Goal: Check status: Check status

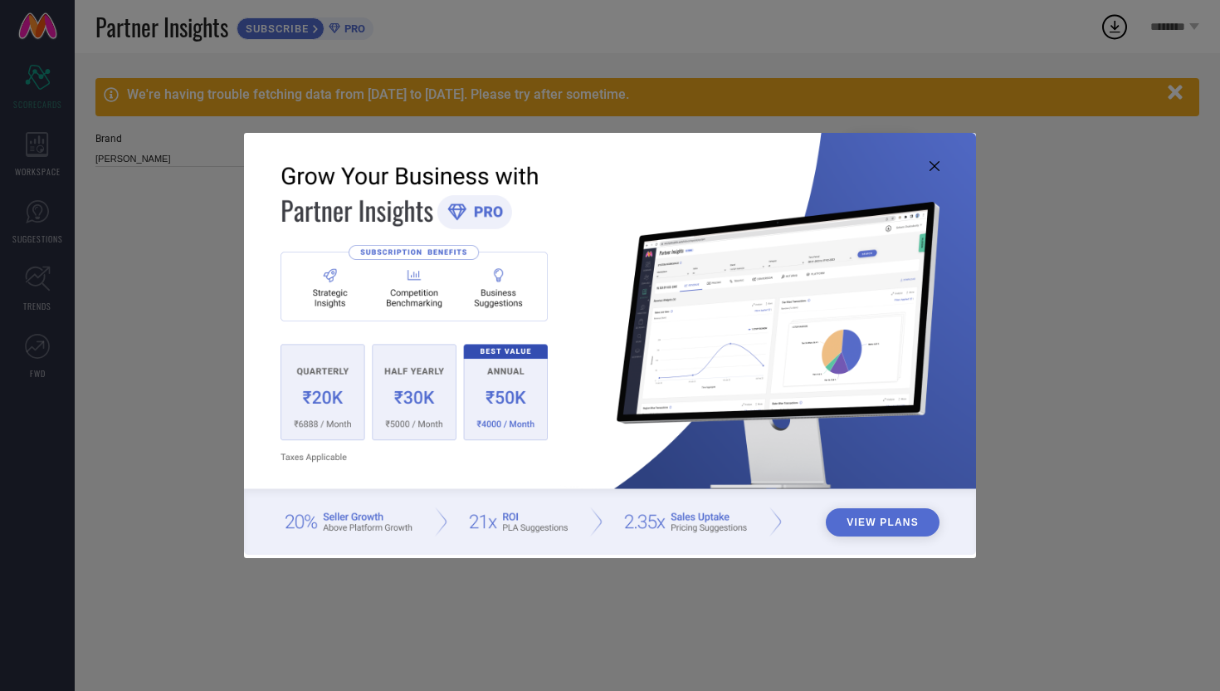
type input "All"
click at [933, 166] on icon at bounding box center [935, 166] width 10 height 10
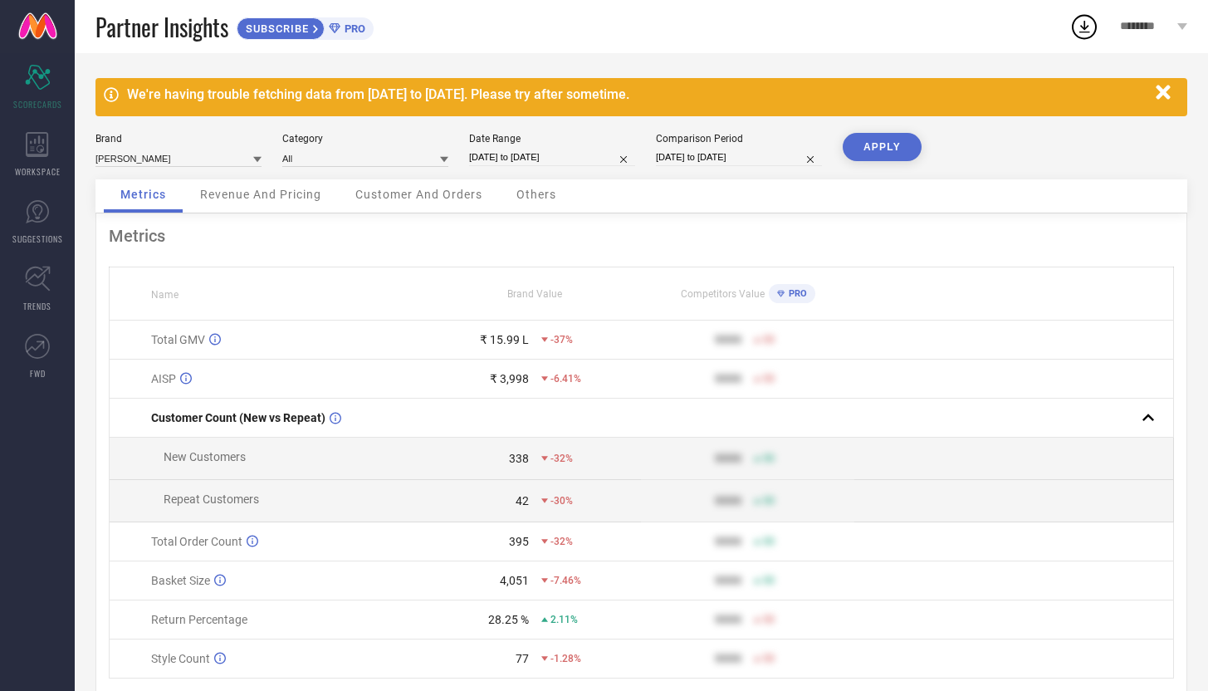
click at [1164, 90] on icon "button" at bounding box center [1163, 92] width 14 height 14
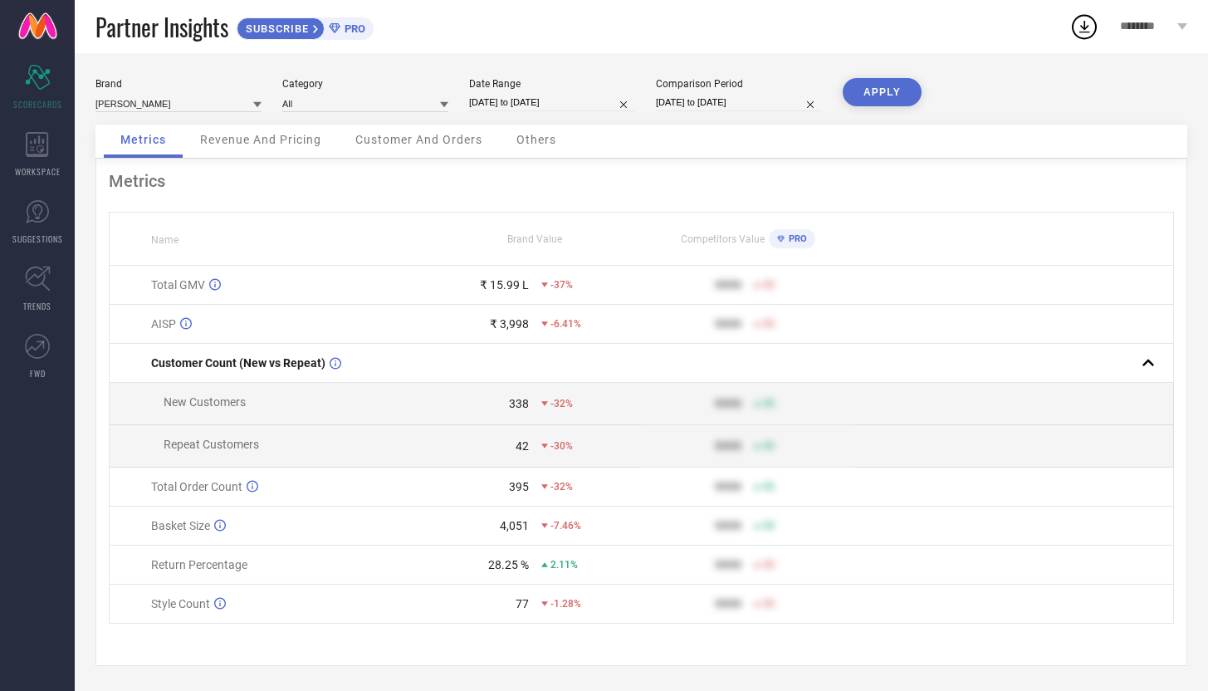
click at [489, 105] on input "[DATE] to [DATE]" at bounding box center [552, 102] width 166 height 17
select select "2025"
select select "1"
select select "2025"
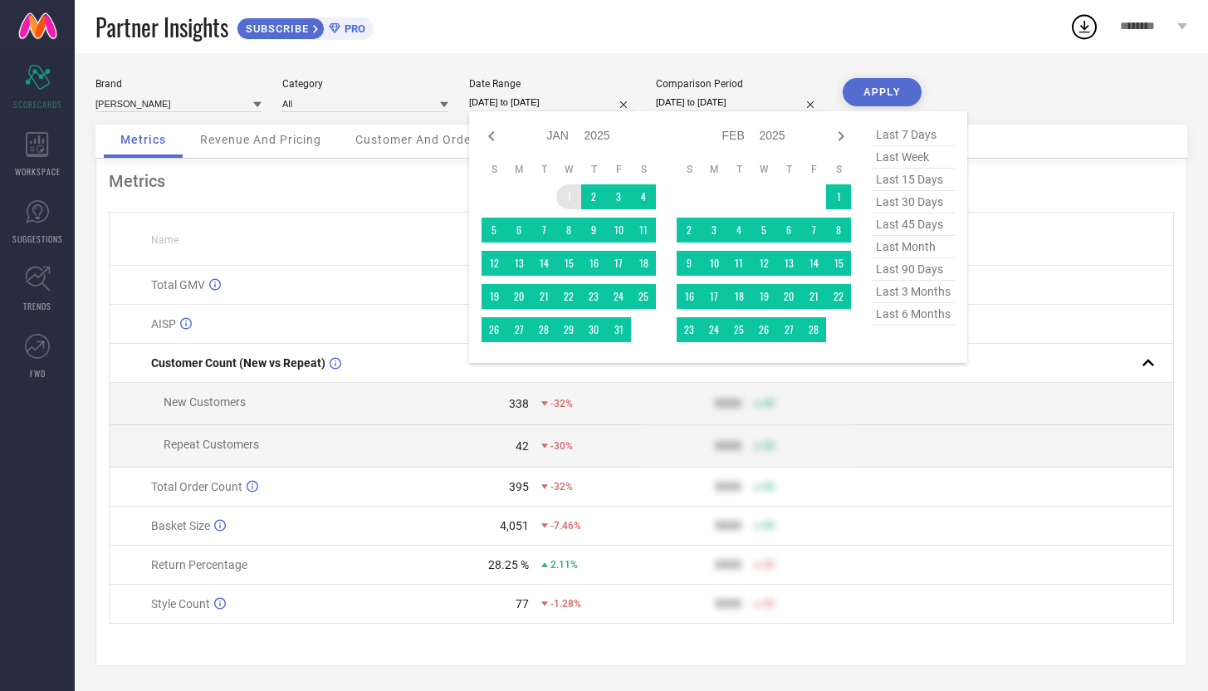
click at [565, 196] on td "1" at bounding box center [568, 196] width 25 height 25
type input "After [DATE]"
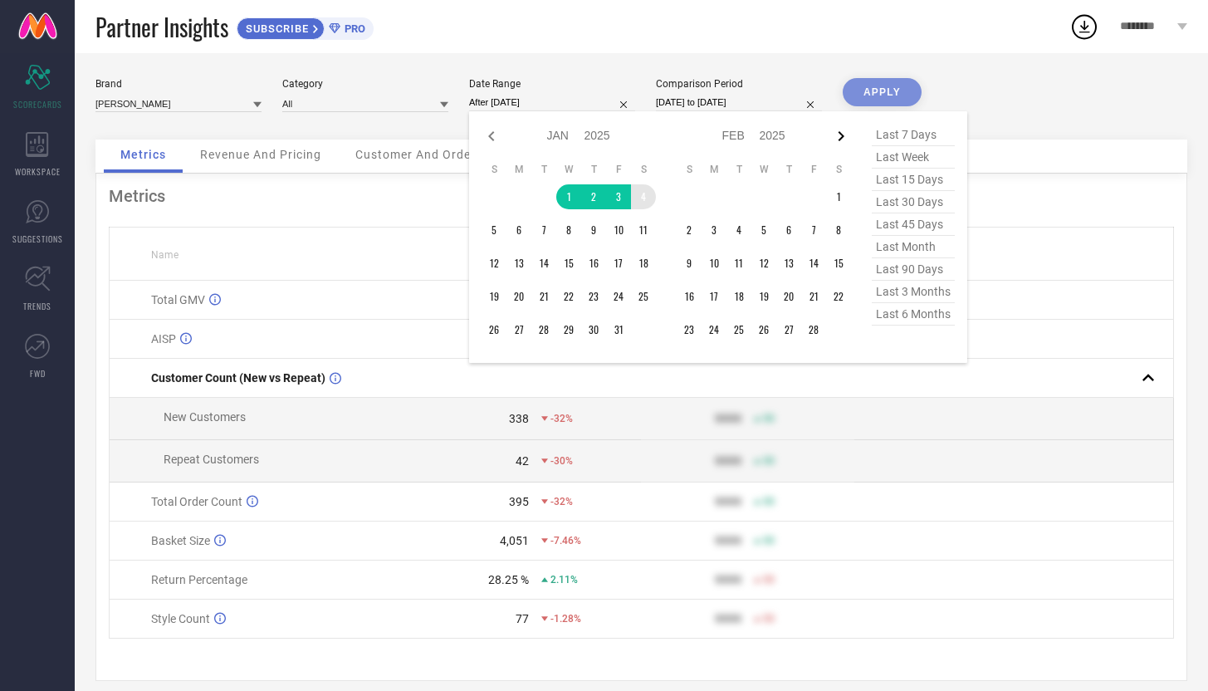
click at [838, 137] on icon at bounding box center [841, 136] width 20 height 20
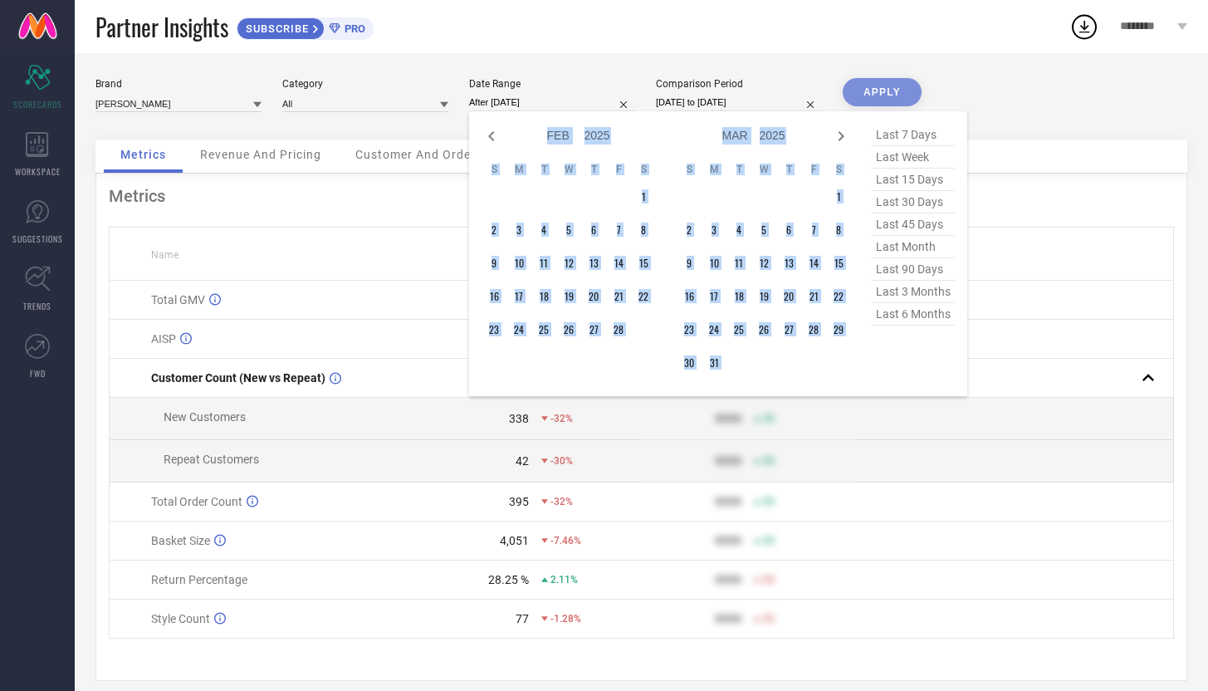
select select "3"
select select "2025"
select select "4"
select select "2025"
click at [838, 137] on icon at bounding box center [841, 136] width 20 height 20
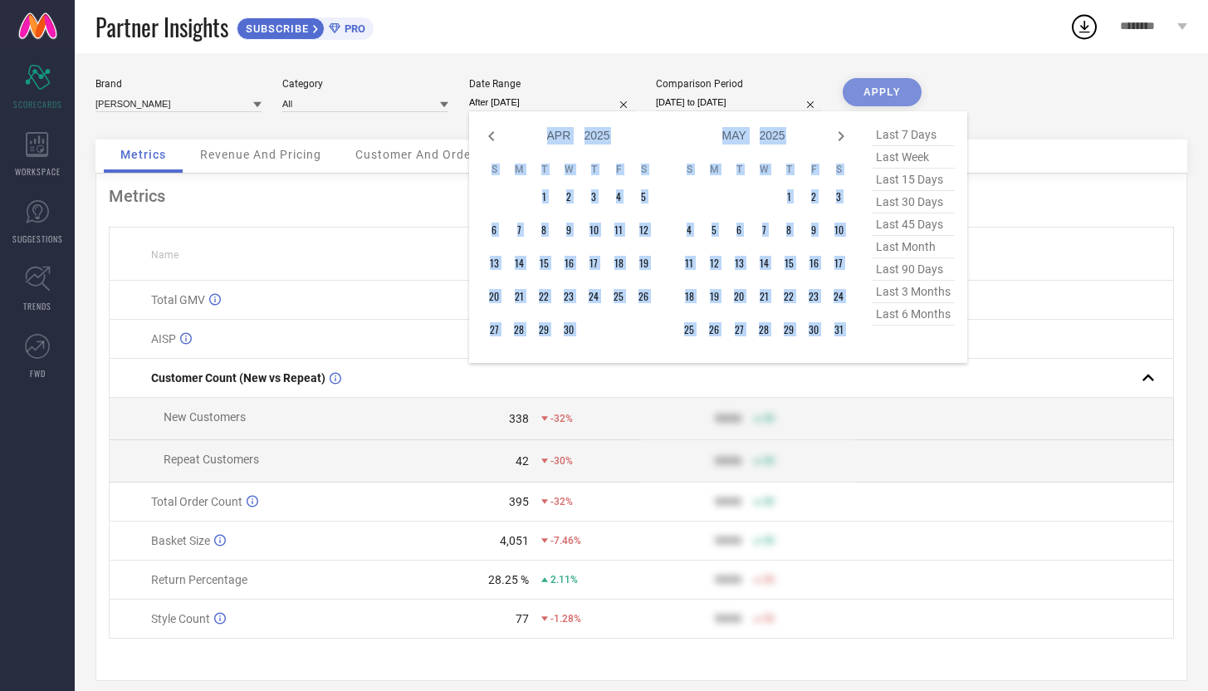
select select "4"
select select "2025"
select select "5"
select select "2025"
click at [838, 137] on icon at bounding box center [841, 136] width 20 height 20
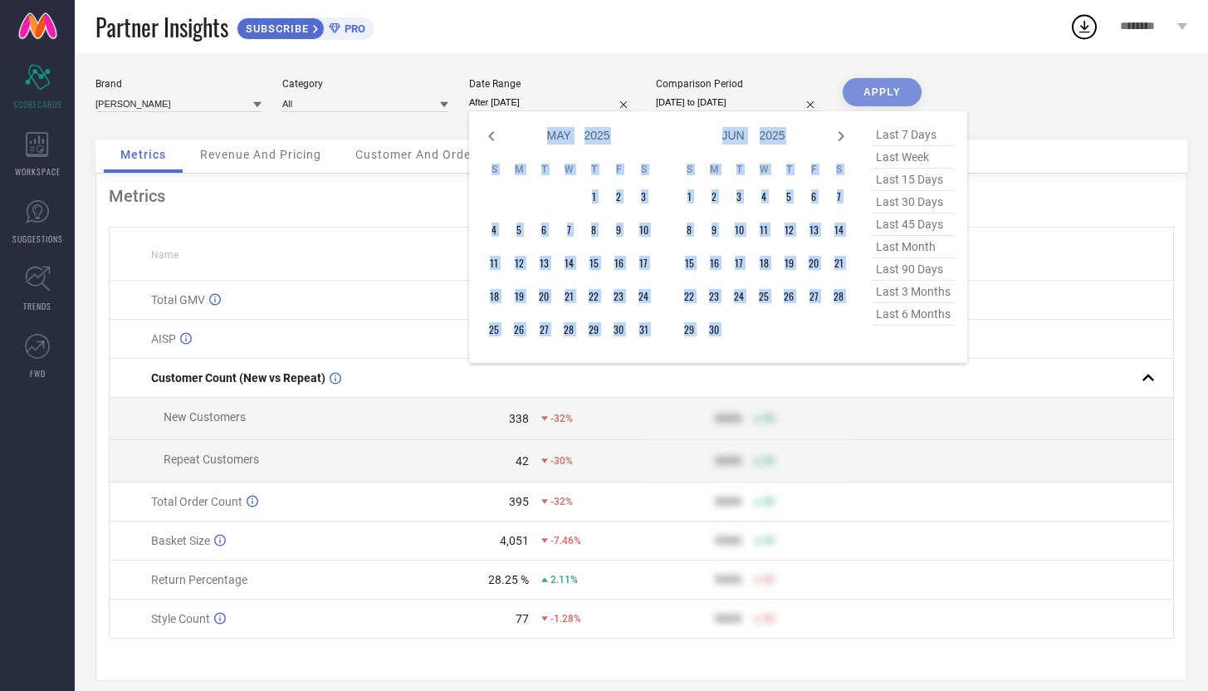
select select "5"
select select "2025"
select select "6"
select select "2025"
click at [838, 137] on icon at bounding box center [841, 136] width 20 height 20
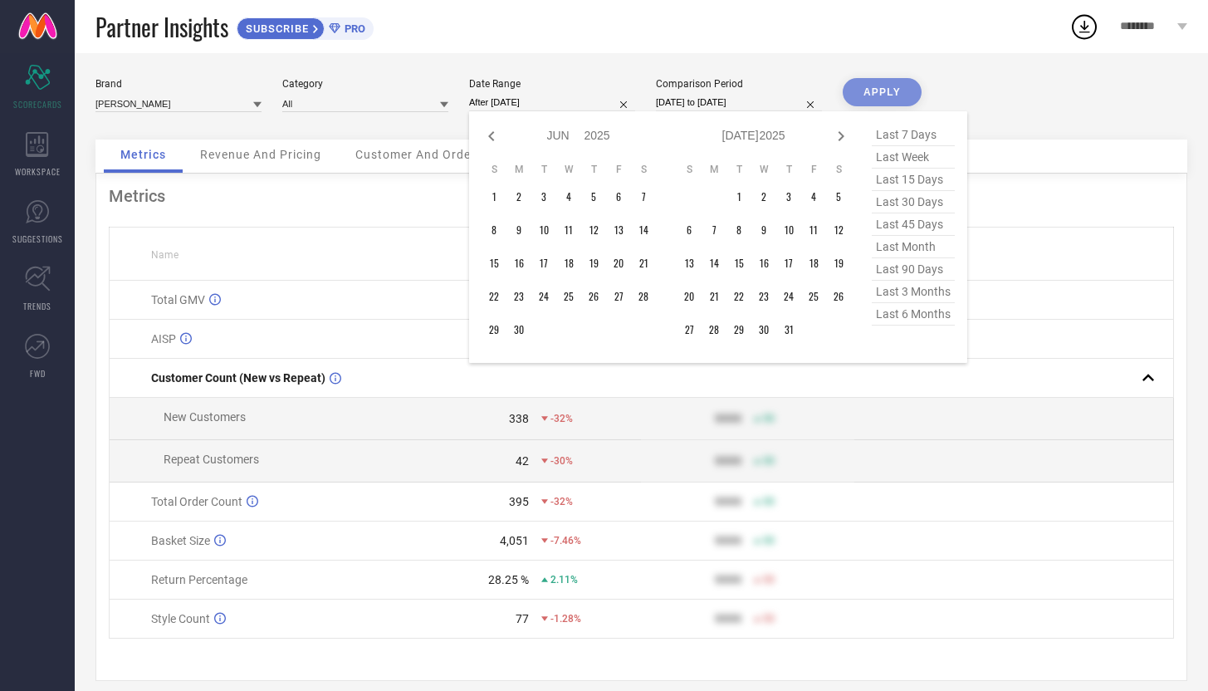
select select "6"
select select "2025"
select select "7"
select select "2025"
click at [838, 137] on icon at bounding box center [841, 136] width 20 height 20
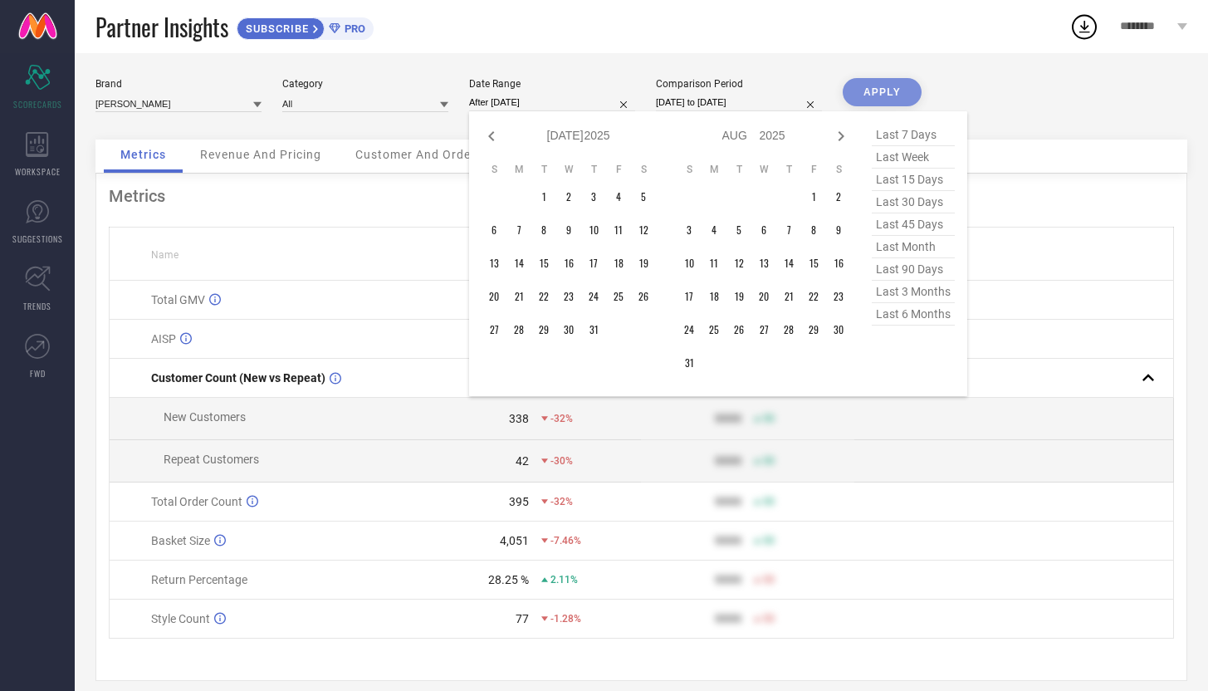
select select "7"
select select "2025"
select select "8"
select select "2025"
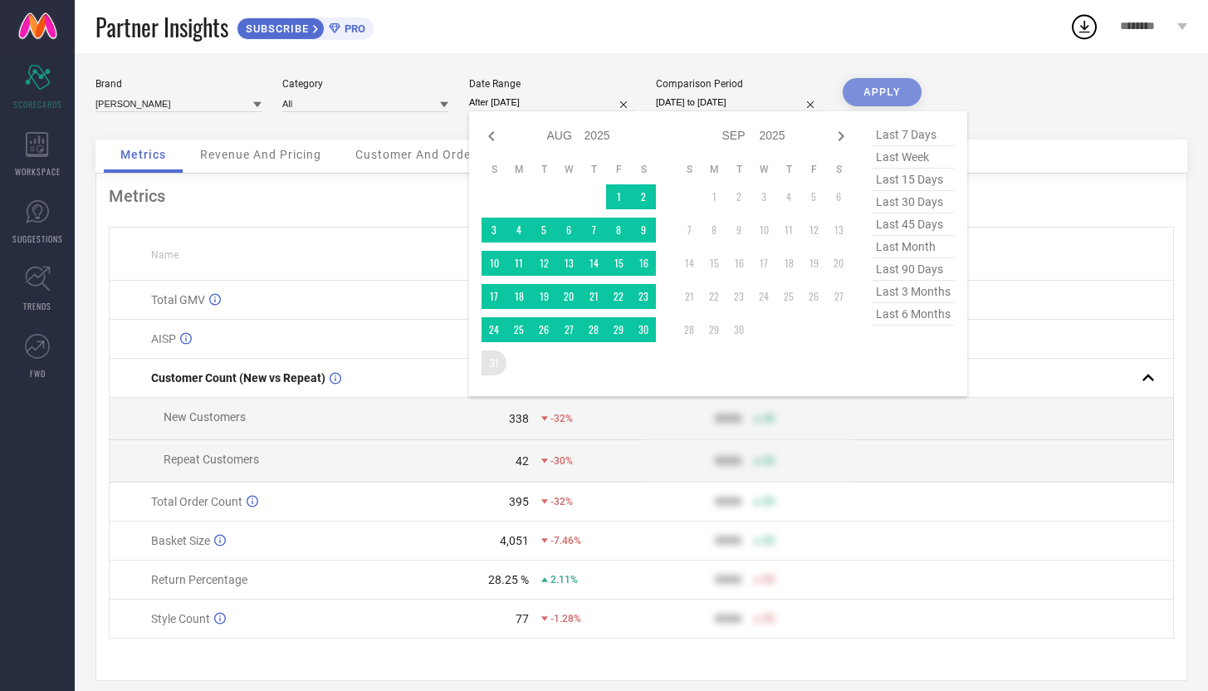
type input "[DATE] to [DATE]"
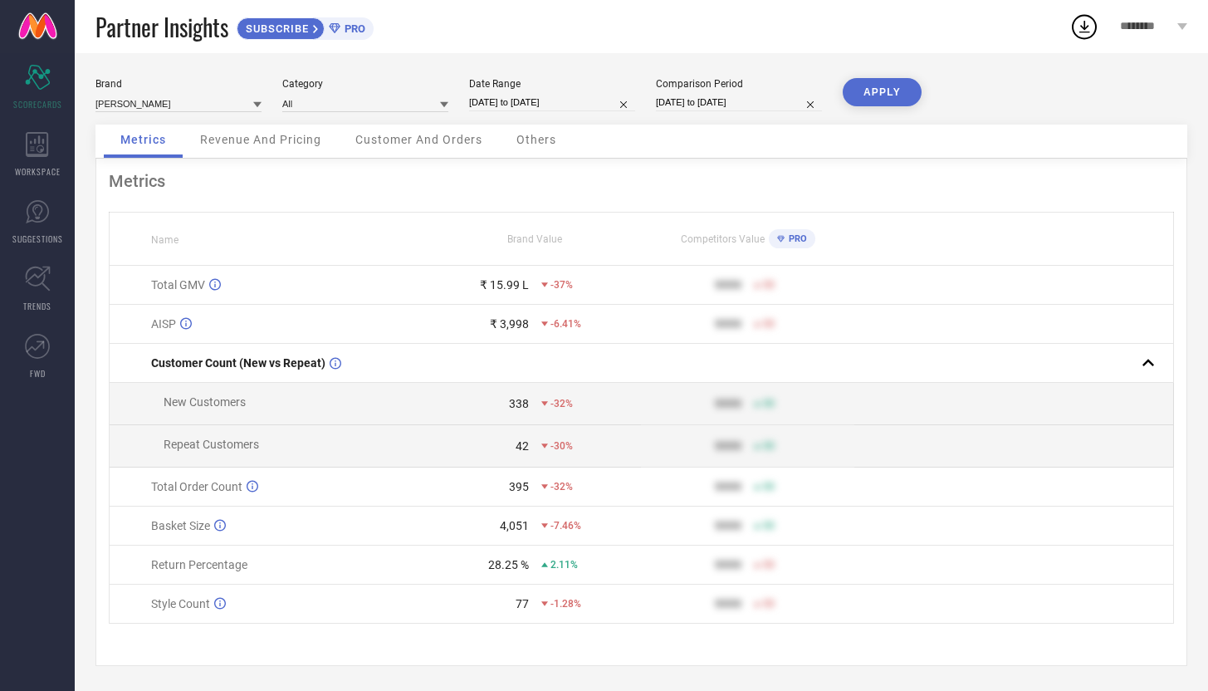
click at [690, 96] on input "[DATE] to [DATE]" at bounding box center [739, 102] width 166 height 17
select select "2024"
select select "1"
select select "2024"
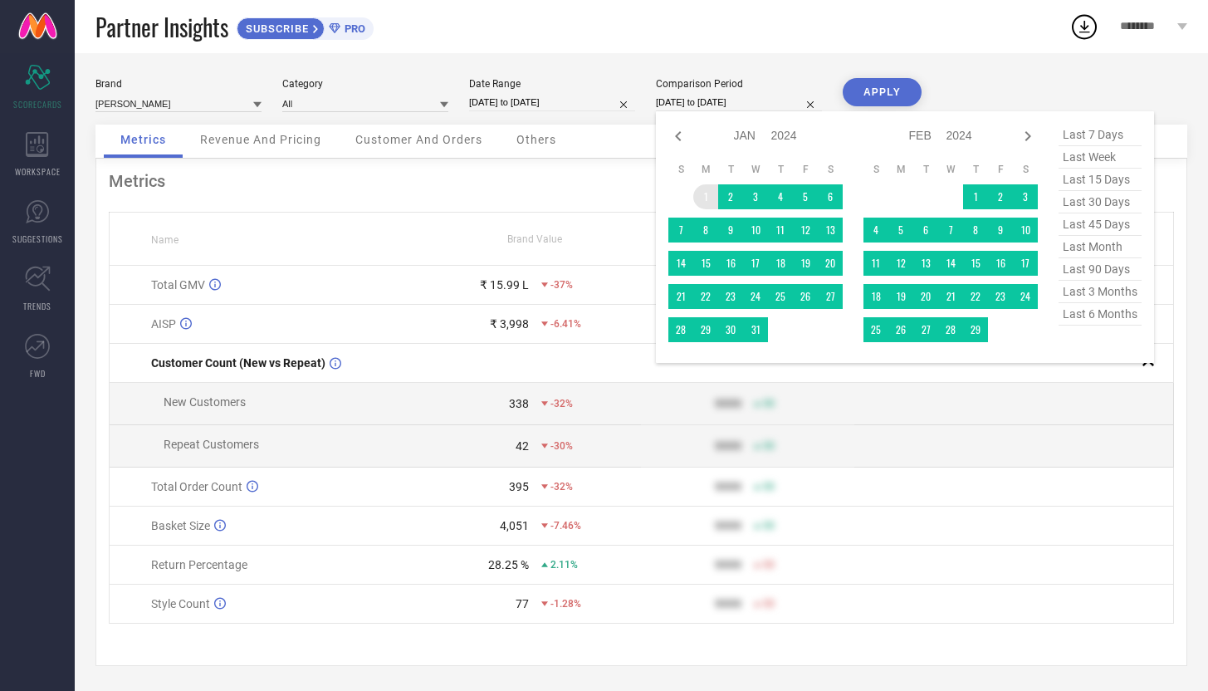
type input "After [DATE]"
click at [702, 190] on td "1" at bounding box center [705, 196] width 25 height 25
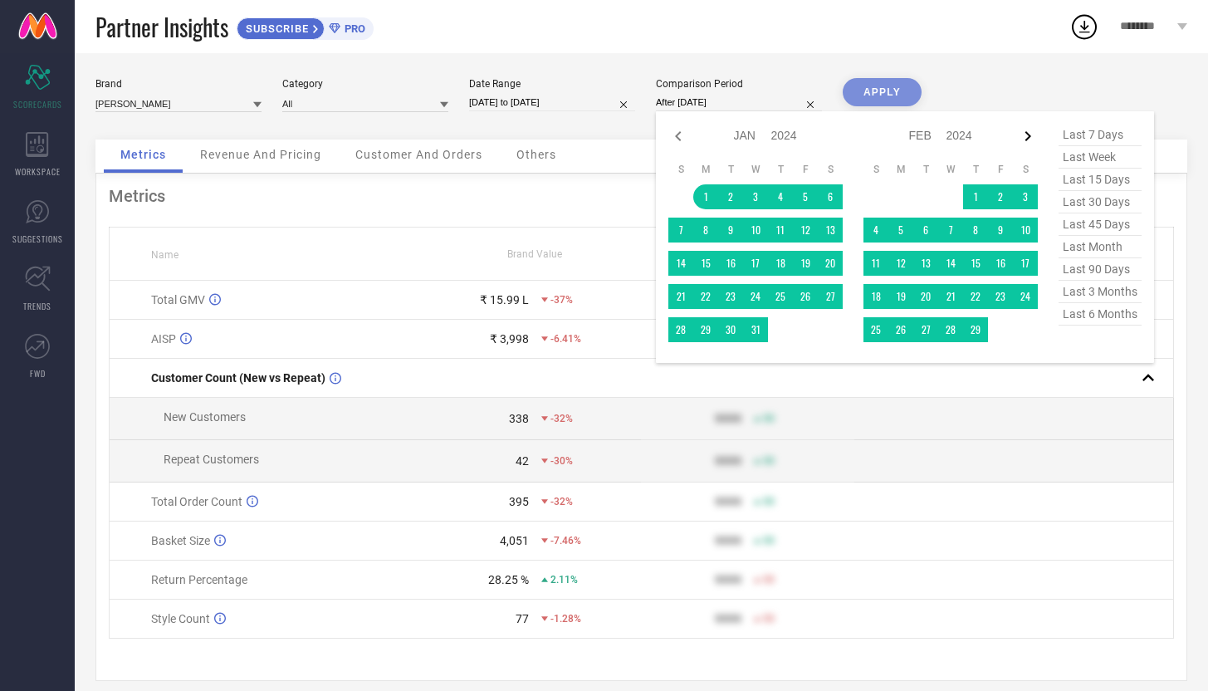
click at [1028, 134] on icon at bounding box center [1028, 136] width 6 height 10
select select "1"
select select "2024"
select select "2"
select select "2024"
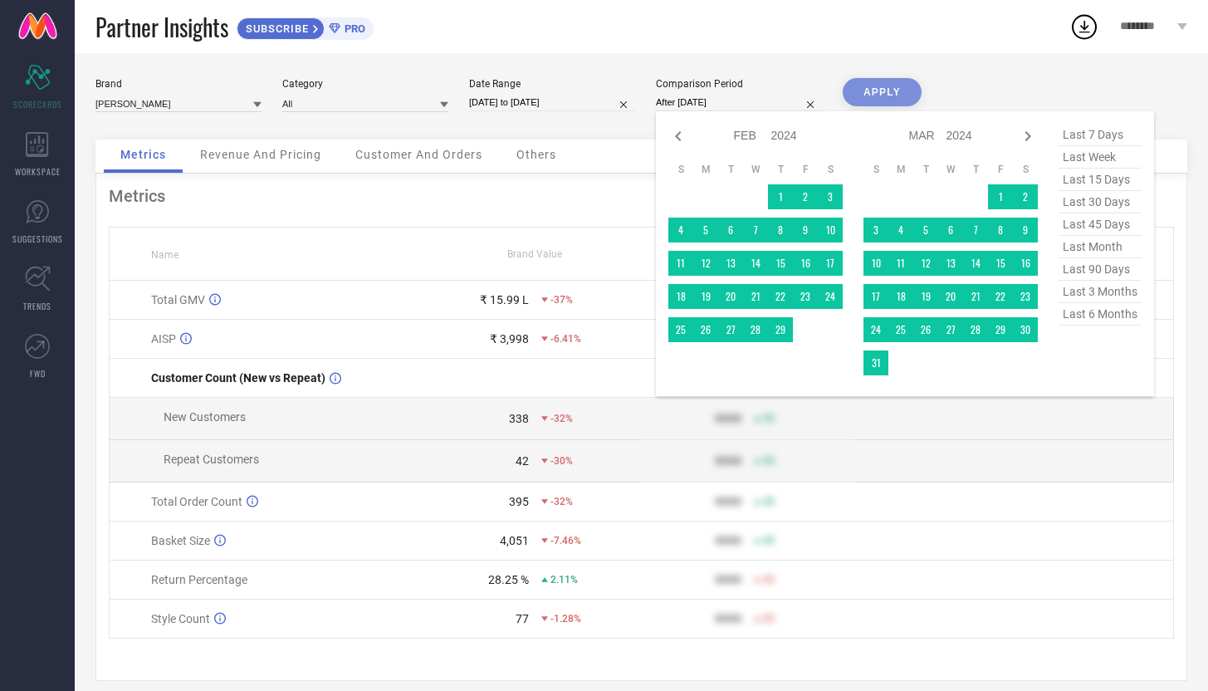
click at [1028, 134] on icon at bounding box center [1028, 136] width 6 height 10
select select "3"
select select "2024"
select select "4"
select select "2024"
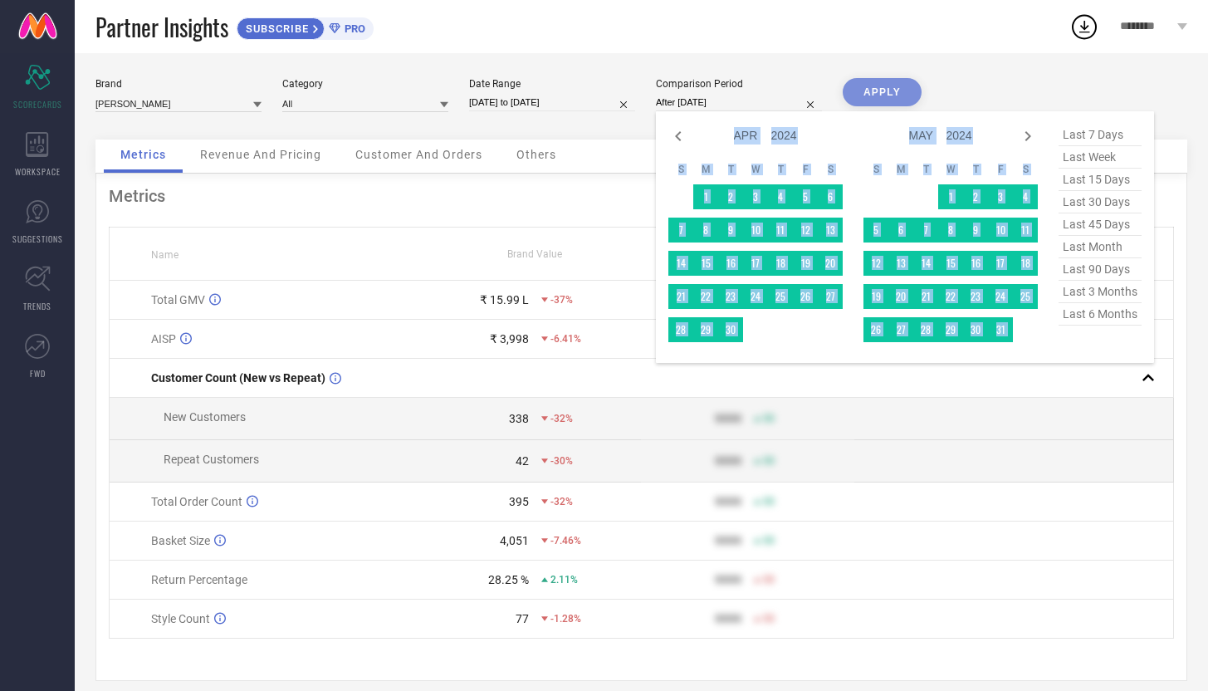
click at [1028, 134] on icon at bounding box center [1028, 136] width 6 height 10
select select "4"
select select "2024"
select select "5"
select select "2024"
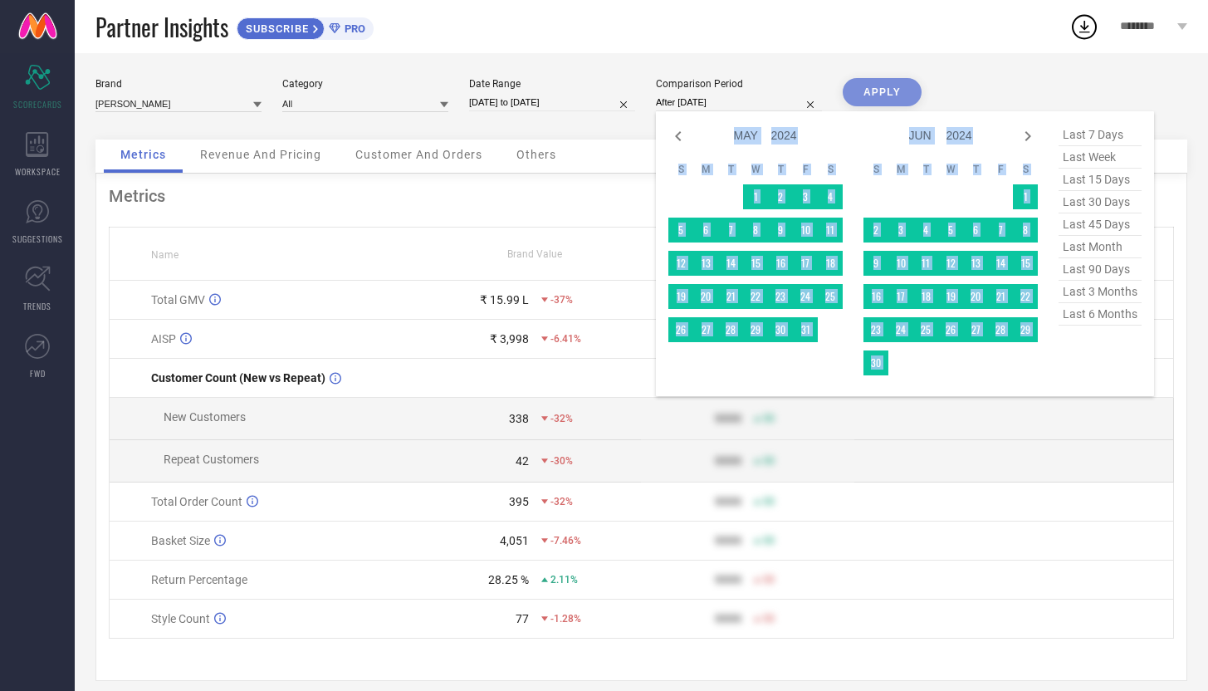
click at [1028, 134] on icon at bounding box center [1028, 136] width 6 height 10
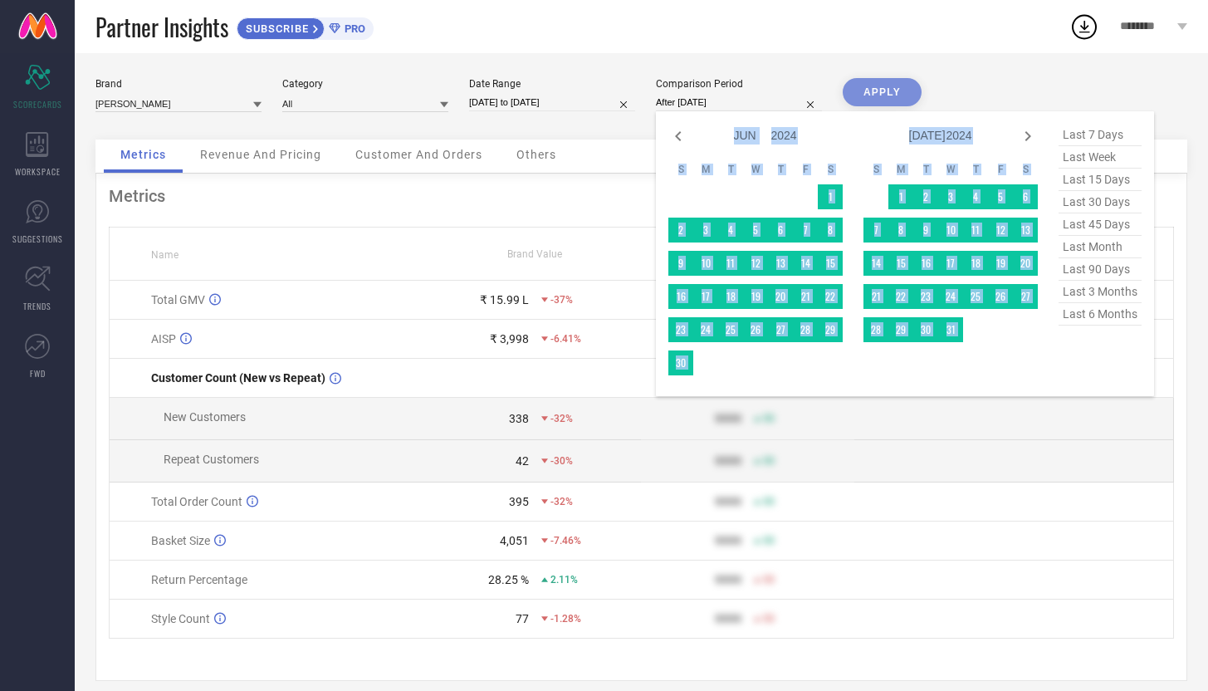
click at [1028, 134] on icon at bounding box center [1028, 136] width 6 height 10
select select "6"
select select "2024"
select select "7"
select select "2024"
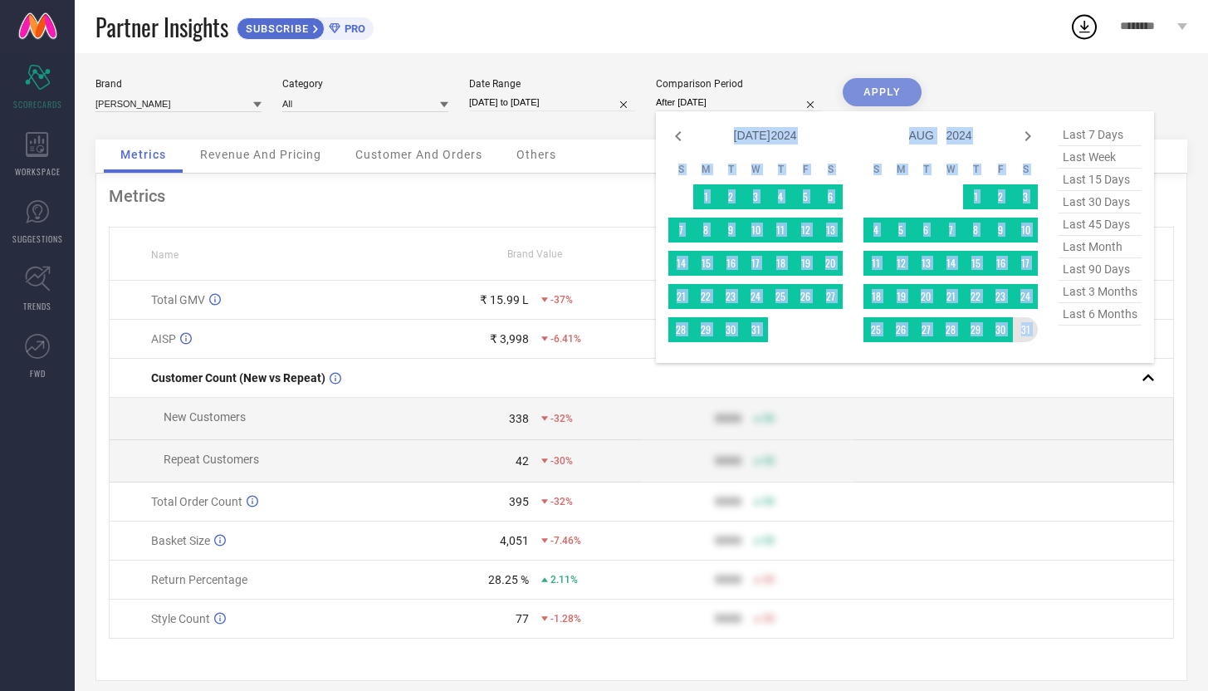
type input "[DATE] to [DATE]"
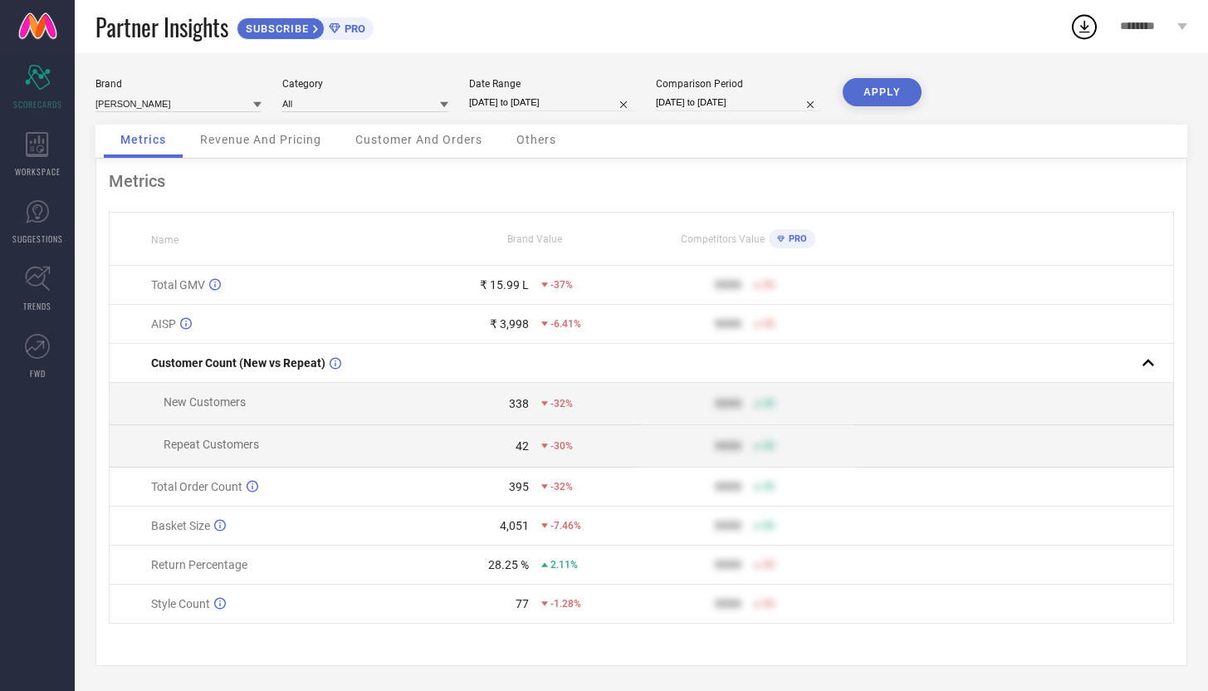
click at [896, 89] on button "APPLY" at bounding box center [882, 92] width 79 height 28
click at [213, 103] on input at bounding box center [178, 103] width 166 height 17
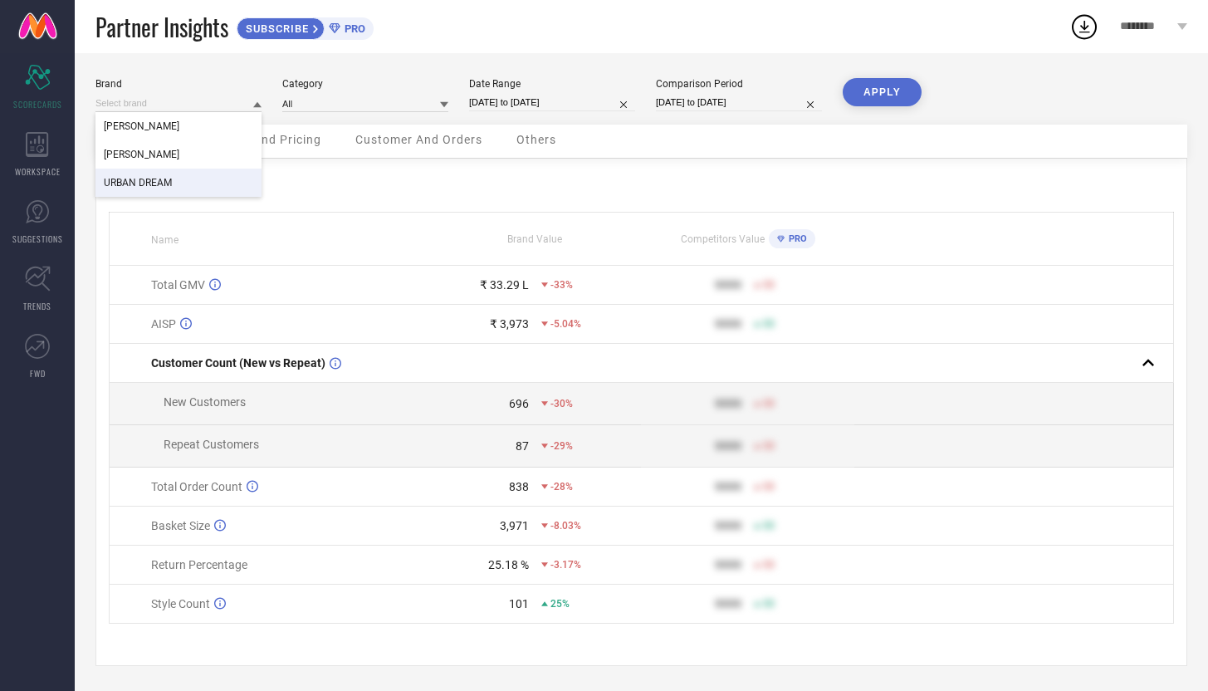
click at [201, 186] on div "URBAN DREAM" at bounding box center [178, 183] width 166 height 28
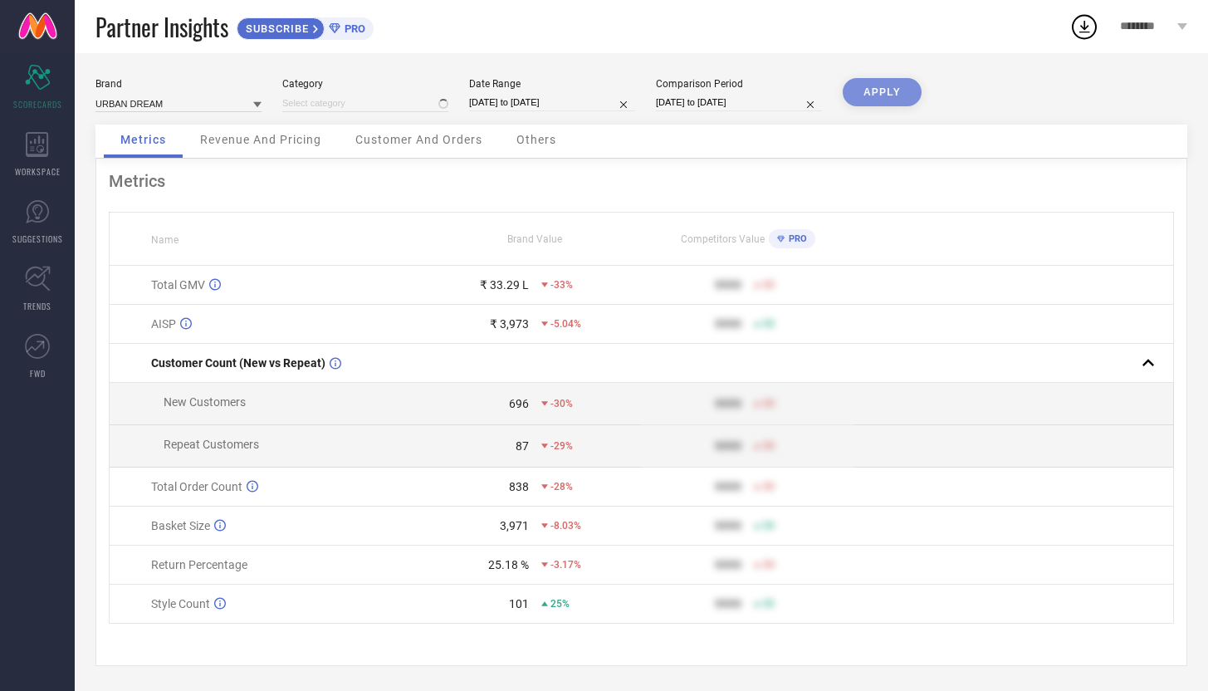
type input "All"
click at [887, 95] on button "APPLY" at bounding box center [882, 92] width 79 height 28
click at [209, 100] on input at bounding box center [178, 103] width 166 height 17
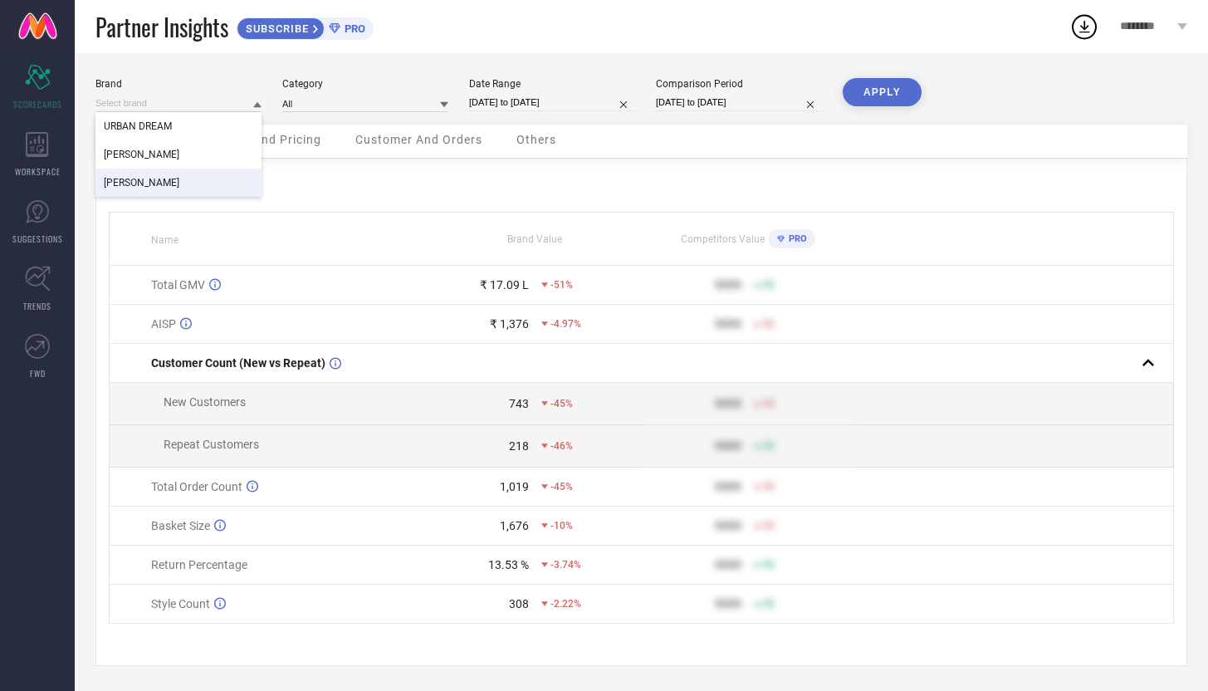
click at [199, 173] on div "[PERSON_NAME]" at bounding box center [178, 183] width 166 height 28
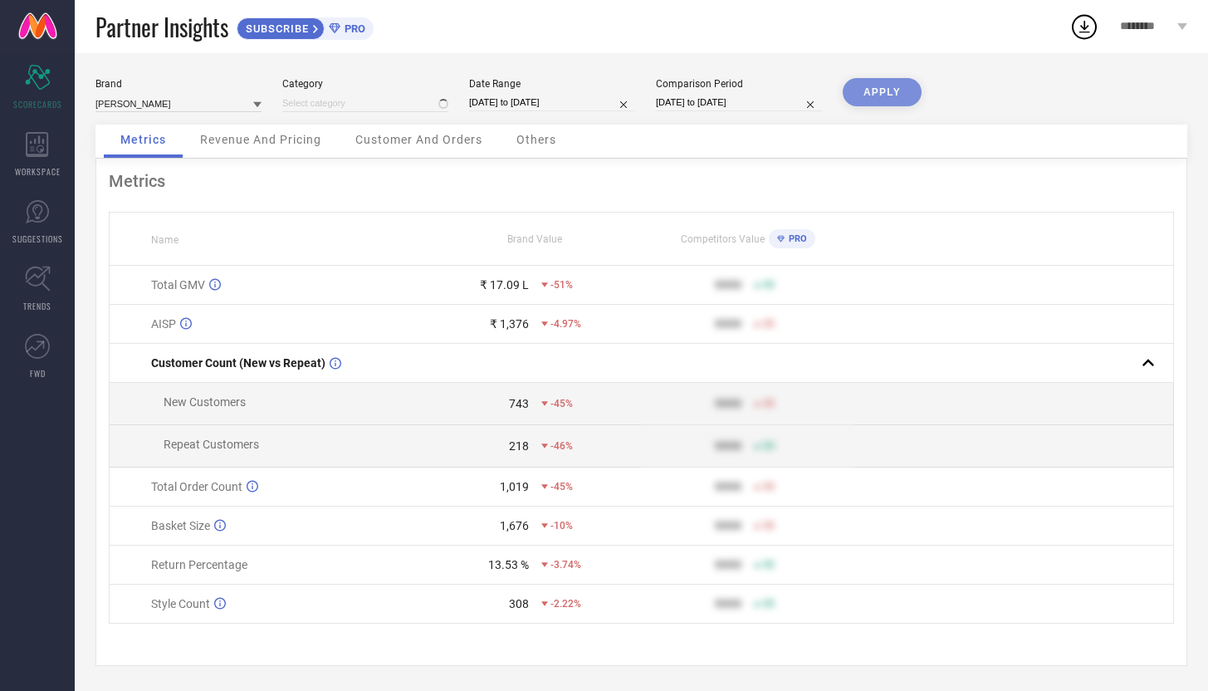
type input "All"
click at [902, 95] on button "APPLY" at bounding box center [882, 92] width 79 height 28
